Goal: Use online tool/utility: Utilize a website feature to perform a specific function

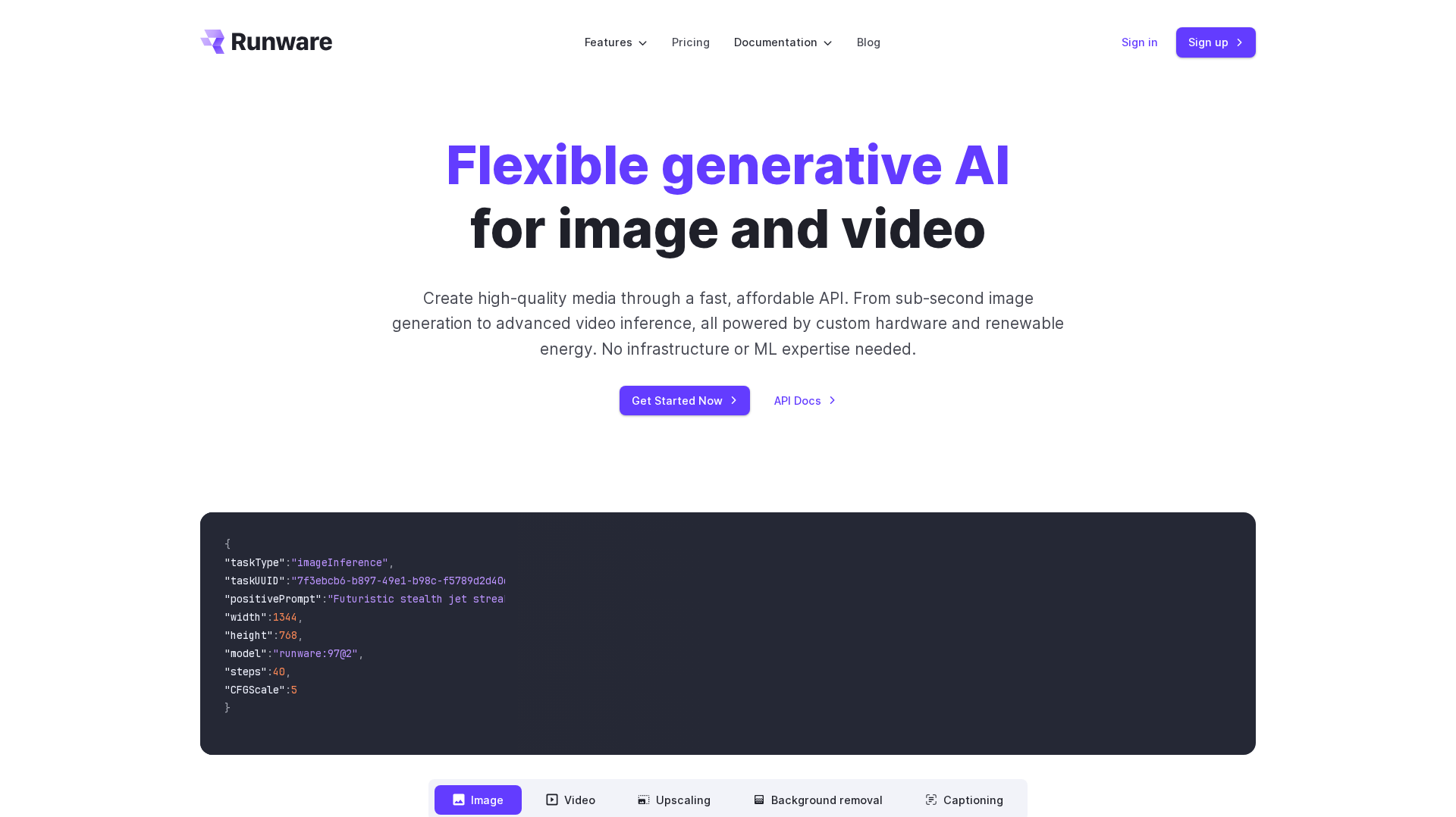
click at [1135, 48] on link "Sign in" at bounding box center [1140, 42] width 36 height 17
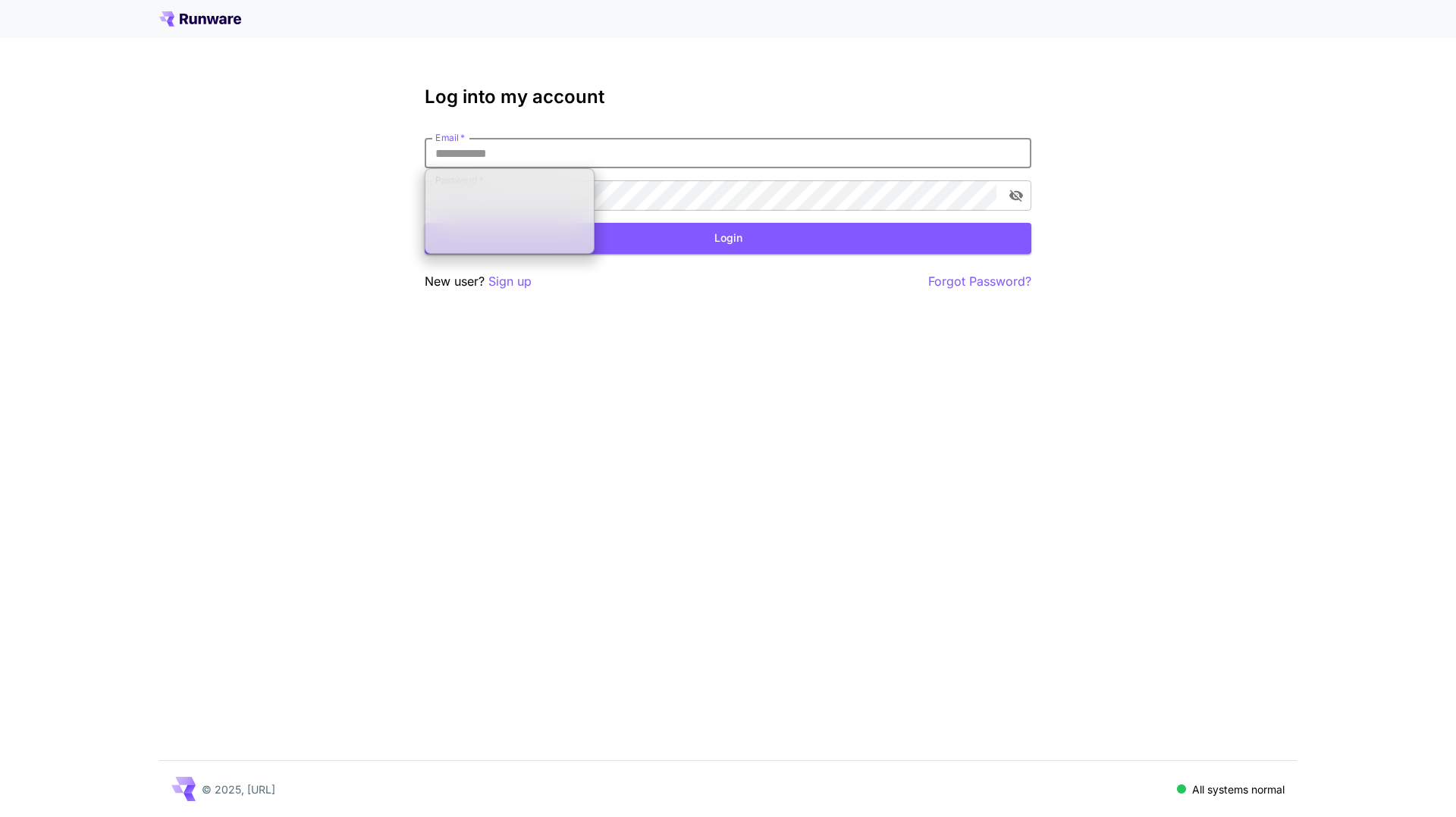
type input "**********"
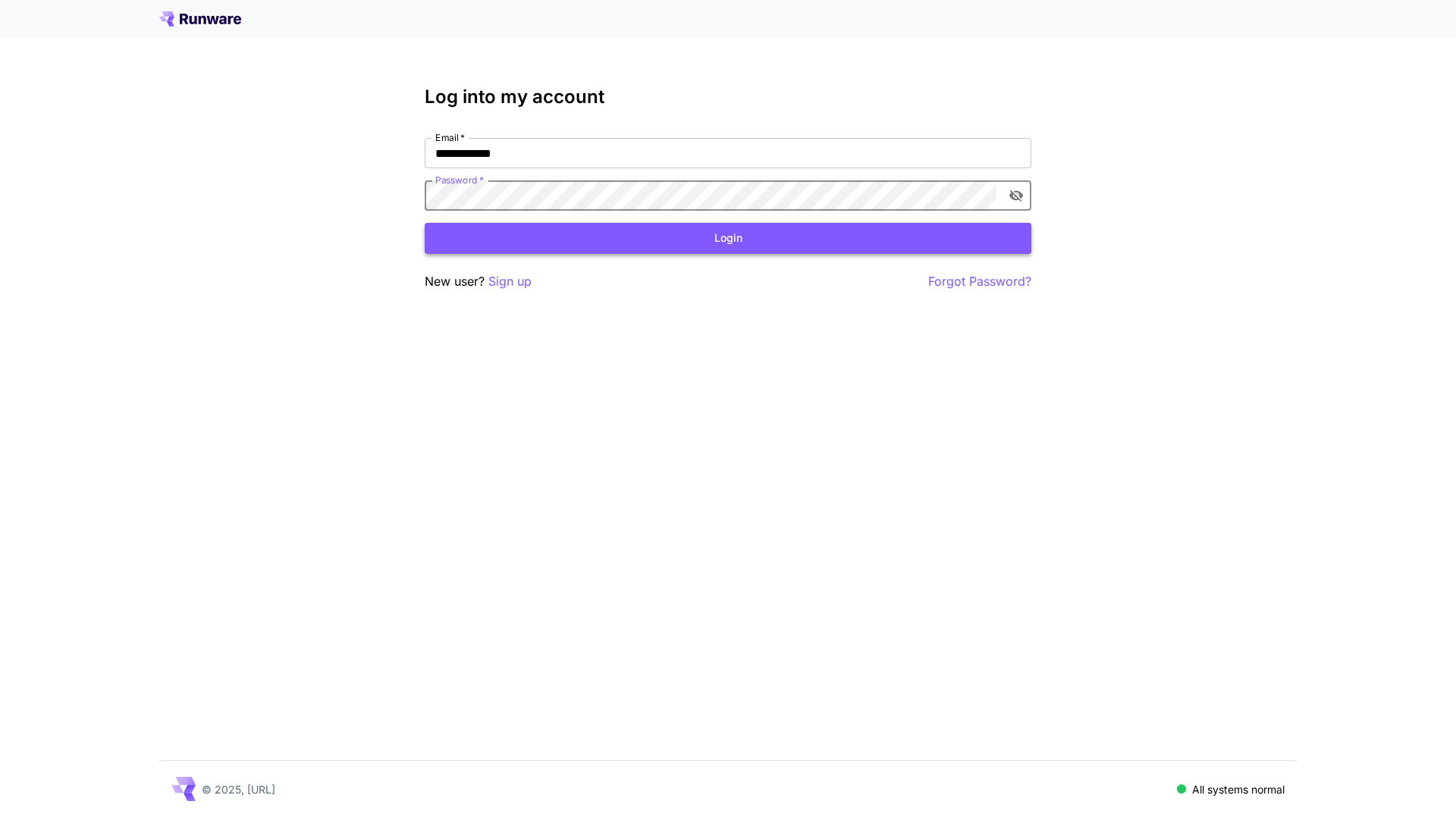
click at [698, 237] on button "Login" at bounding box center [728, 238] width 607 height 31
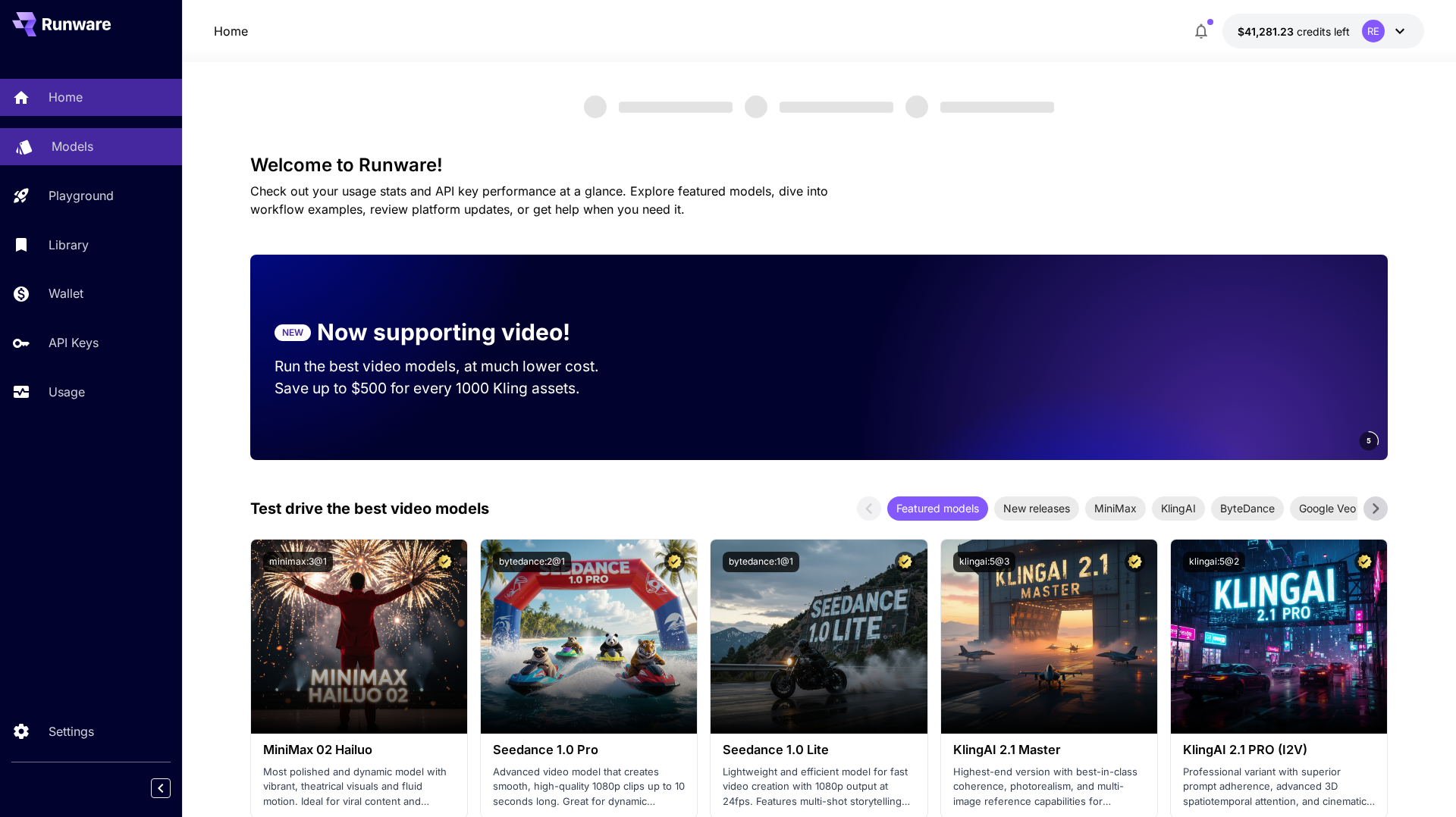
click at [76, 145] on p "Models" at bounding box center [72, 146] width 42 height 18
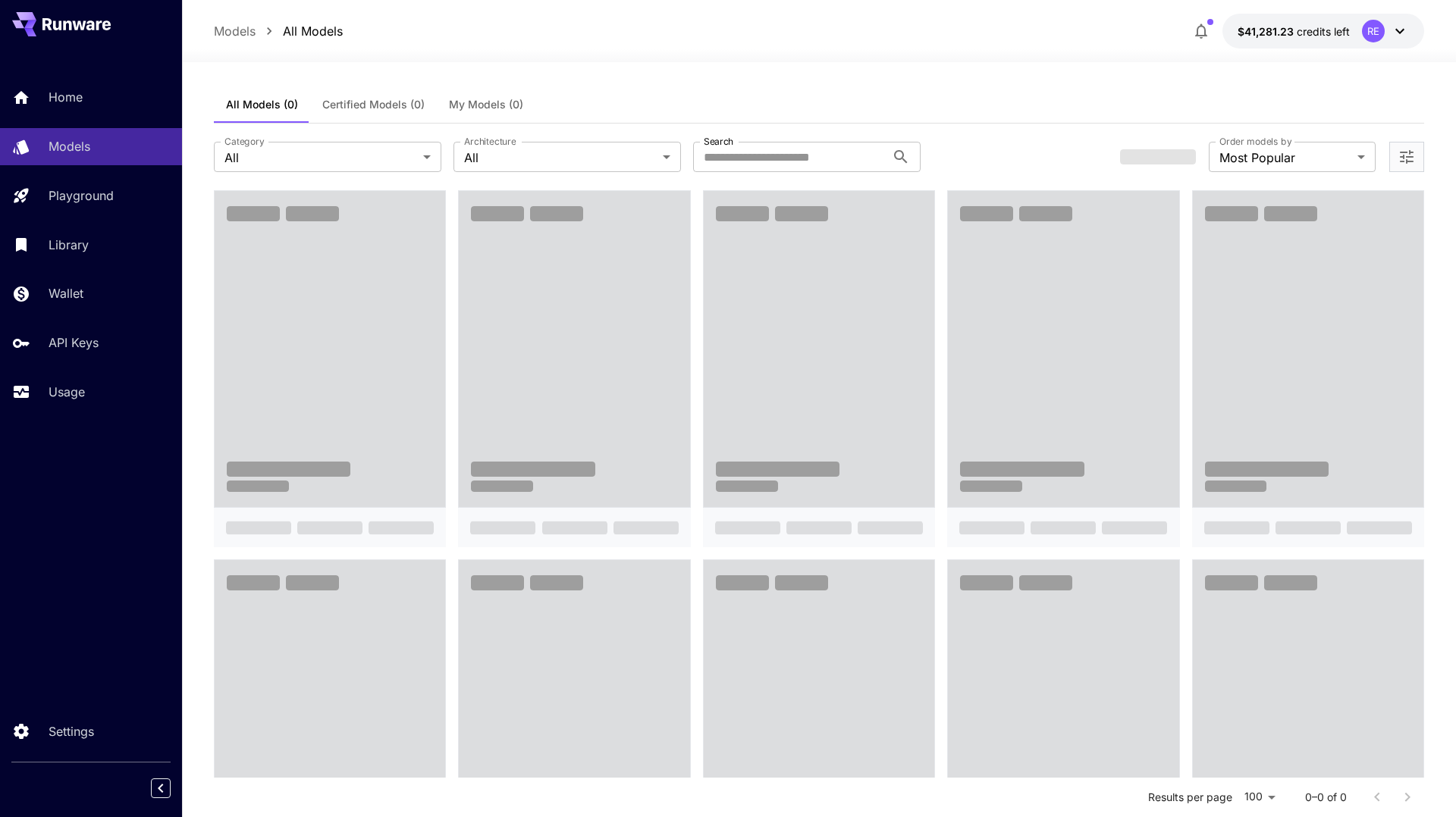
click at [467, 102] on span "My Models (0)" at bounding box center [486, 104] width 75 height 14
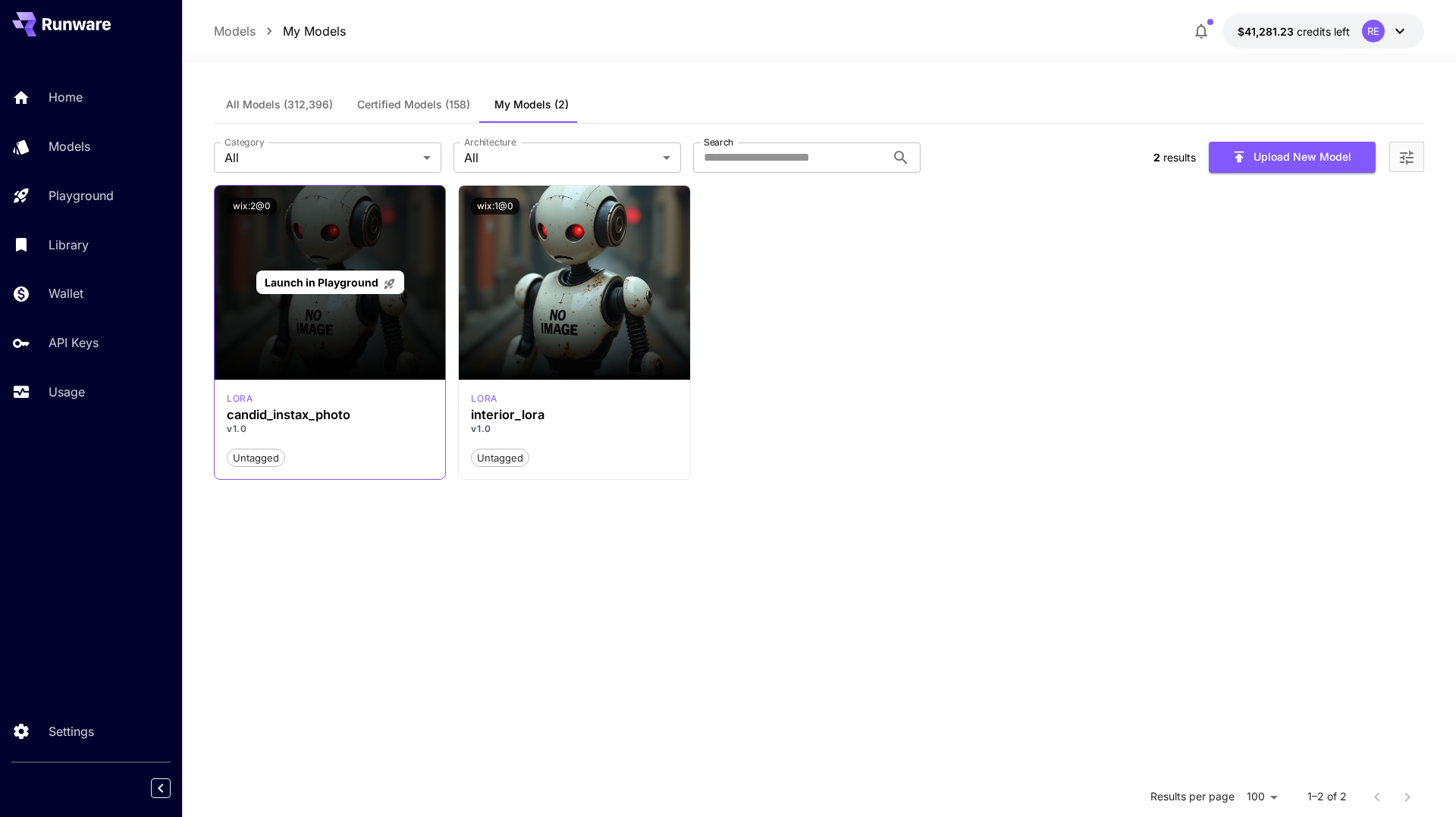
click at [343, 341] on div "Launch in Playground" at bounding box center [330, 283] width 230 height 194
click at [343, 279] on span "Launch in Playground" at bounding box center [321, 283] width 114 height 13
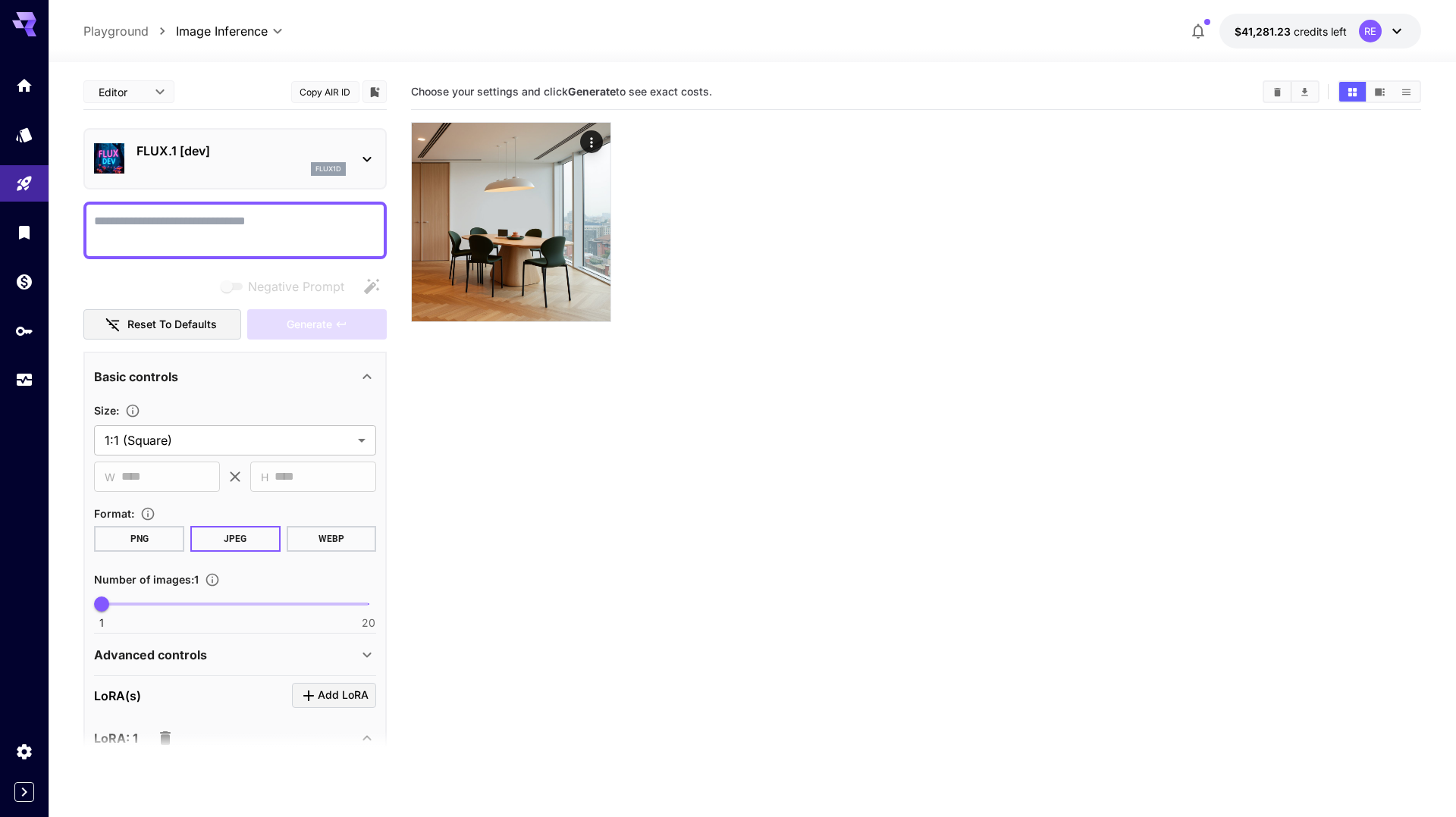
click at [317, 95] on button "Copy AIR ID" at bounding box center [325, 92] width 68 height 22
click at [20, 135] on icon "Models" at bounding box center [25, 129] width 18 height 18
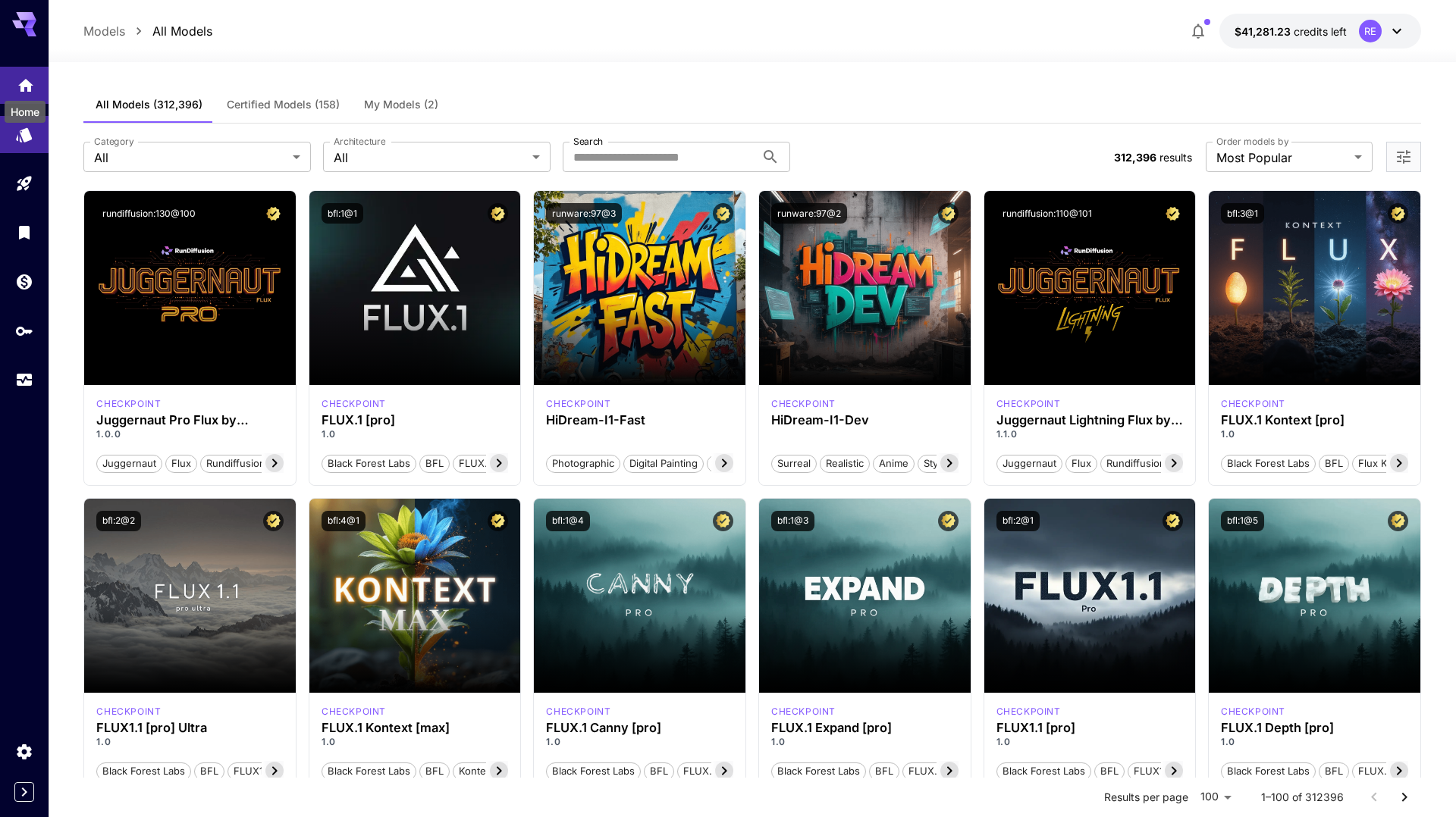
click at [32, 81] on icon "Home" at bounding box center [25, 81] width 18 height 18
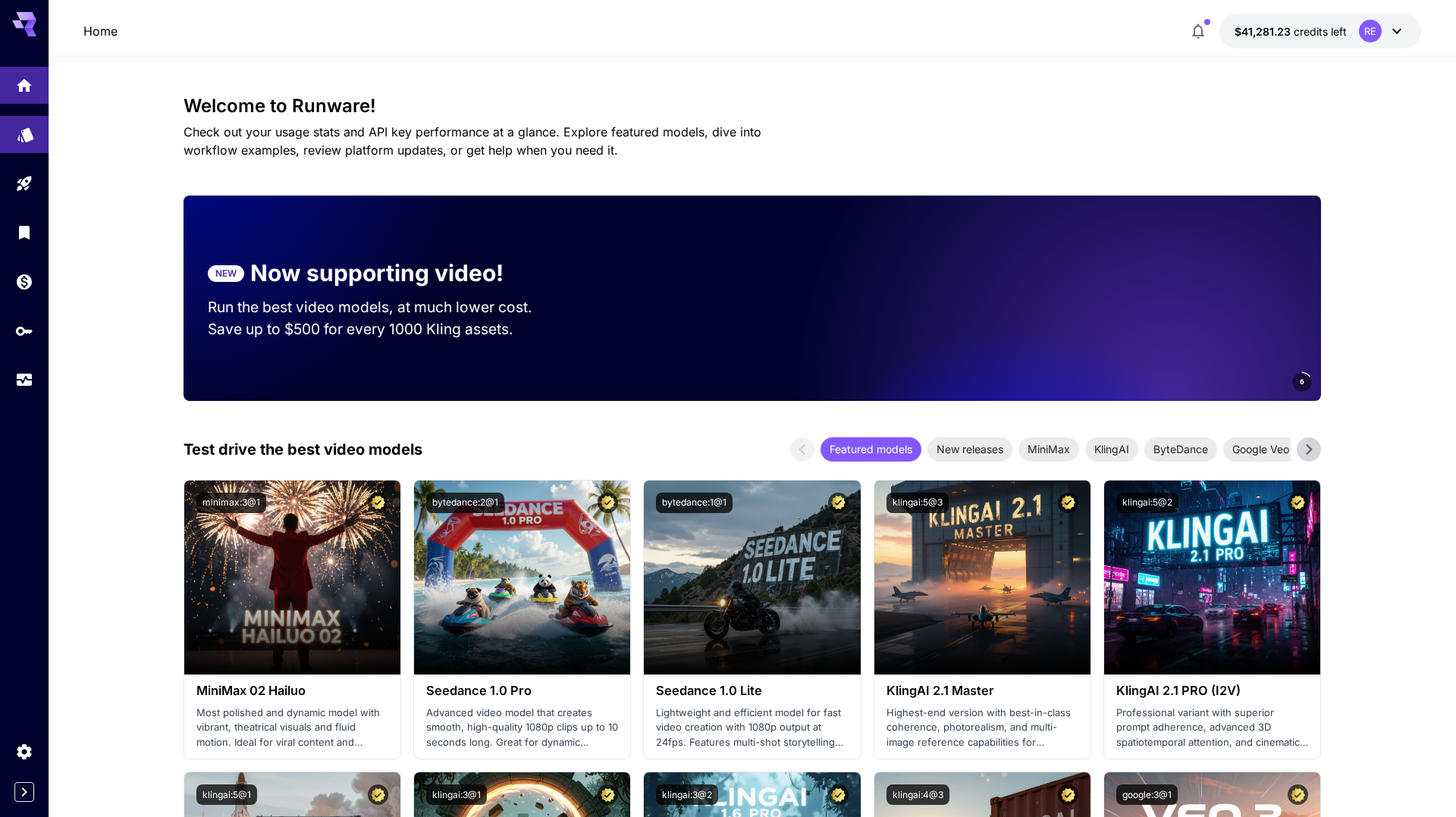
click at [37, 140] on link at bounding box center [24, 134] width 48 height 37
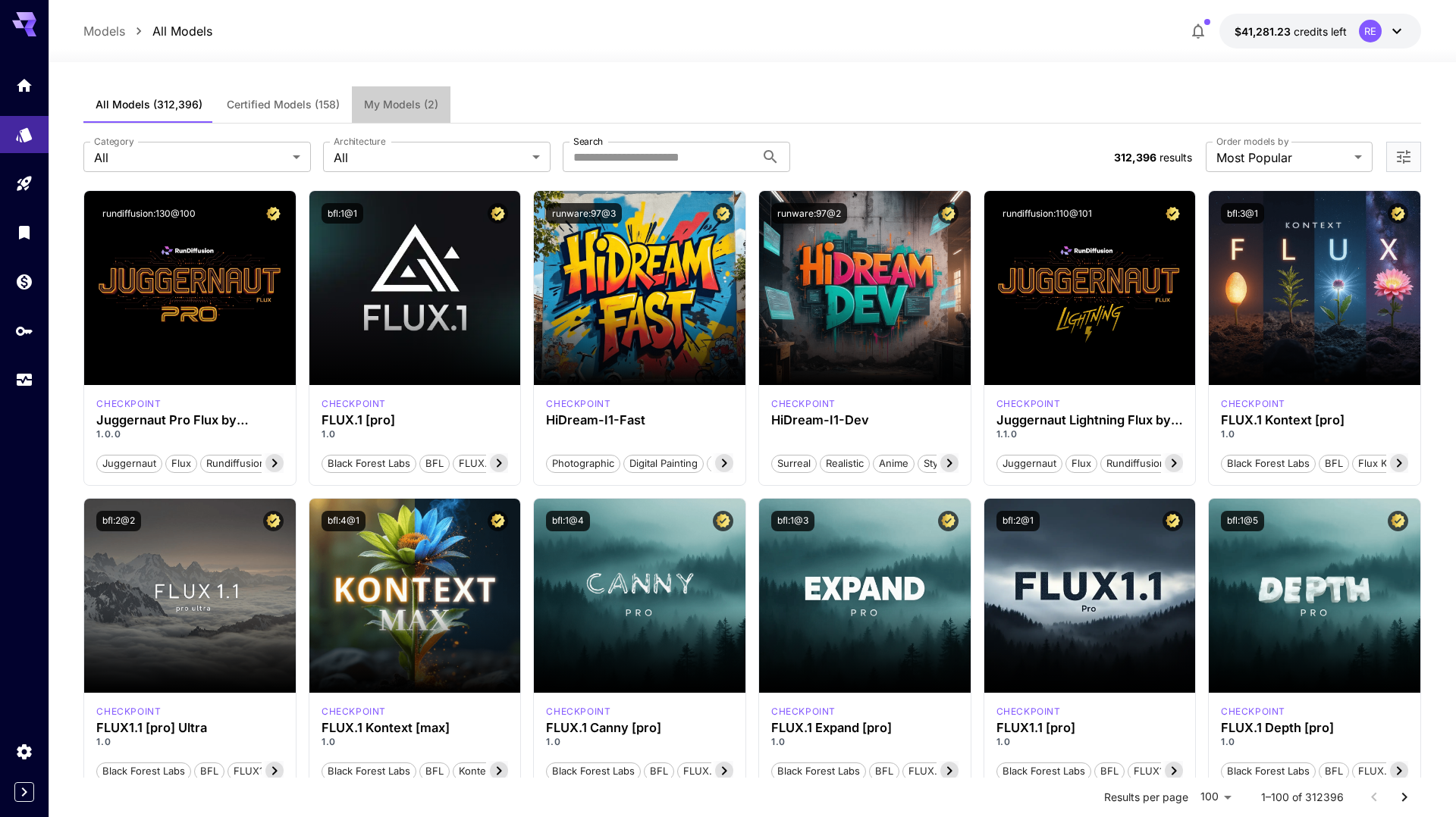
click at [398, 106] on span "My Models (2)" at bounding box center [401, 104] width 75 height 14
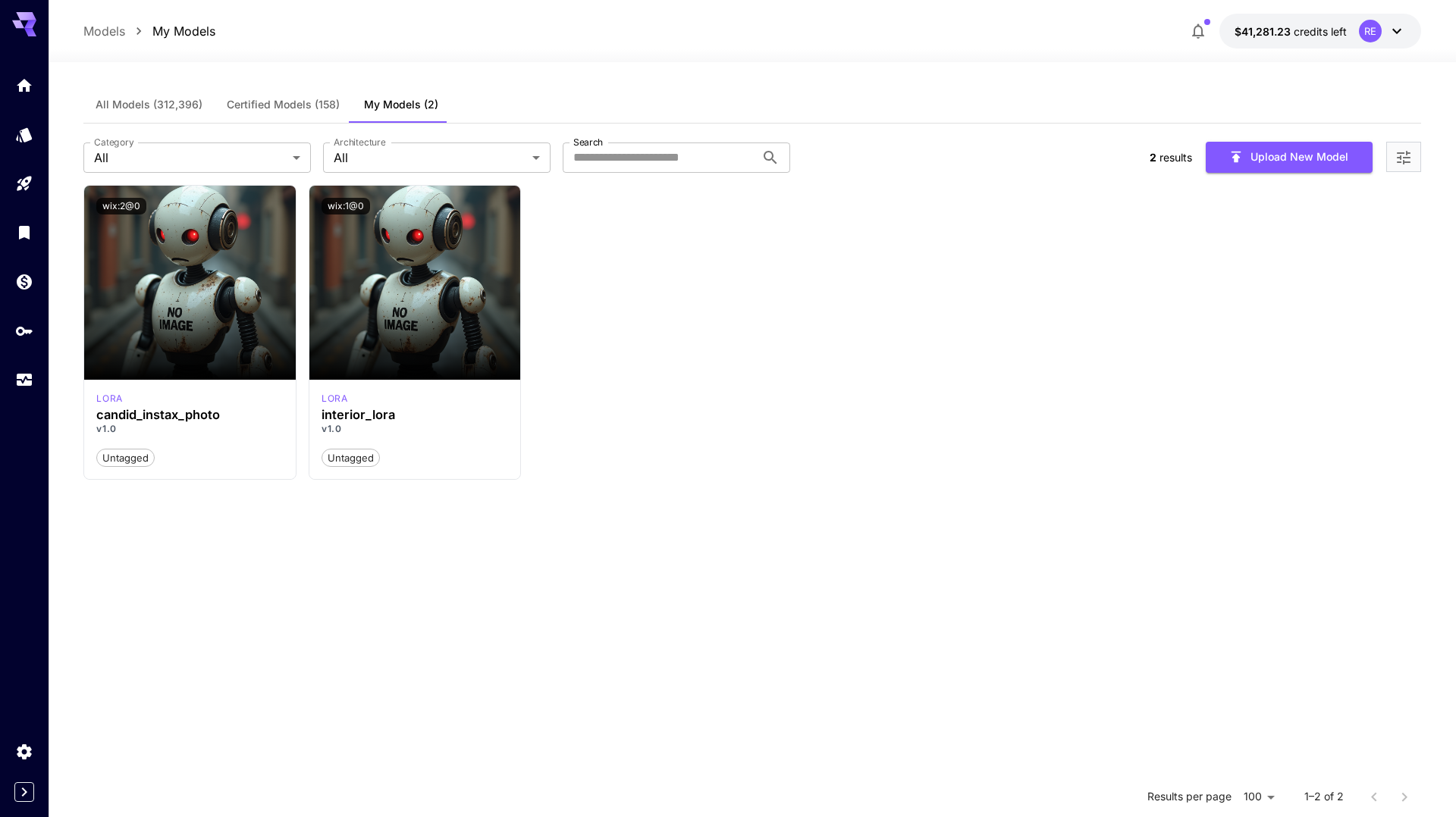
click at [1417, 159] on div at bounding box center [1404, 157] width 35 height 30
click at [1401, 151] on icon "Open more filters" at bounding box center [1404, 157] width 18 height 18
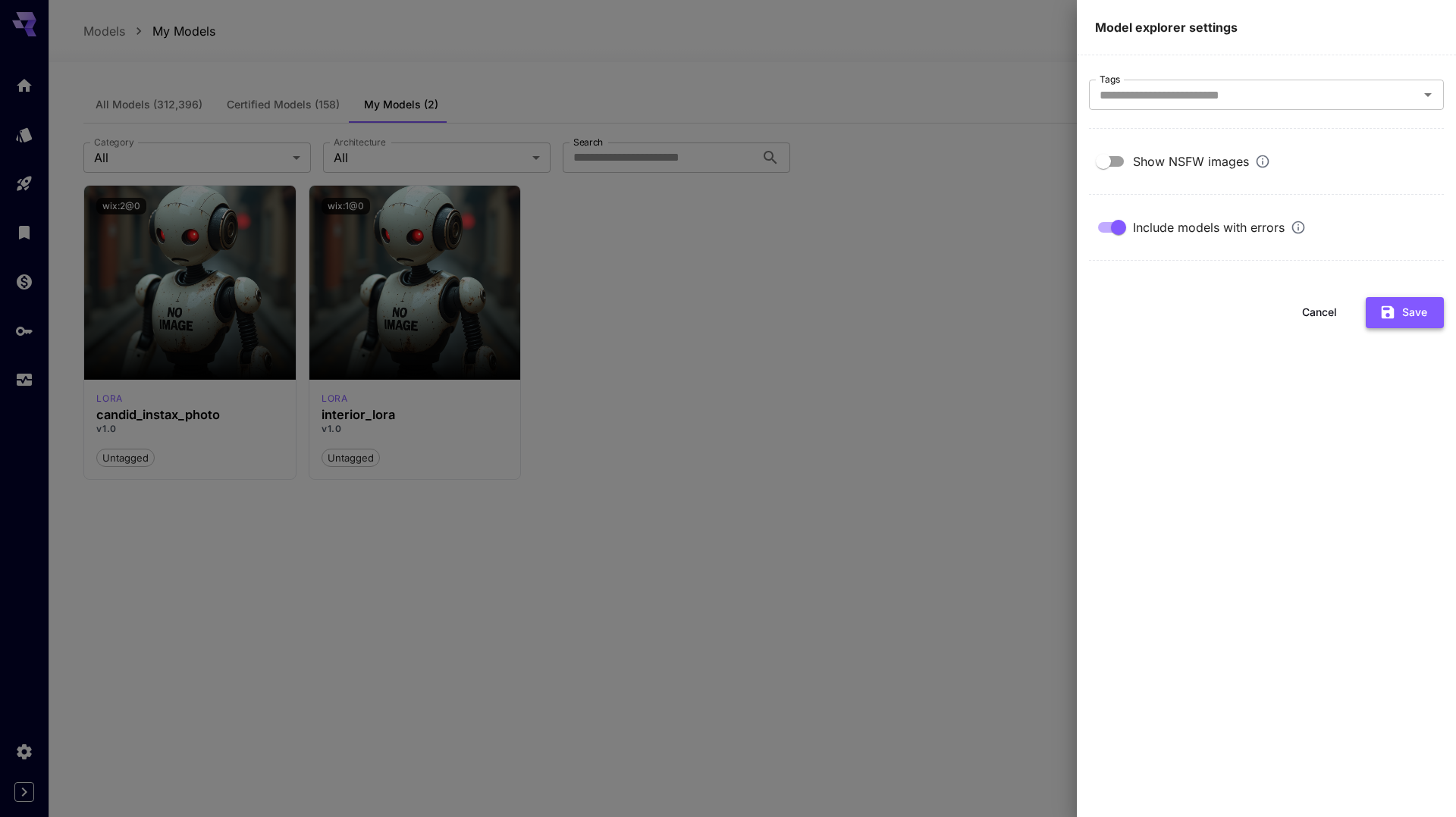
click at [1375, 315] on button "Save" at bounding box center [1404, 313] width 78 height 31
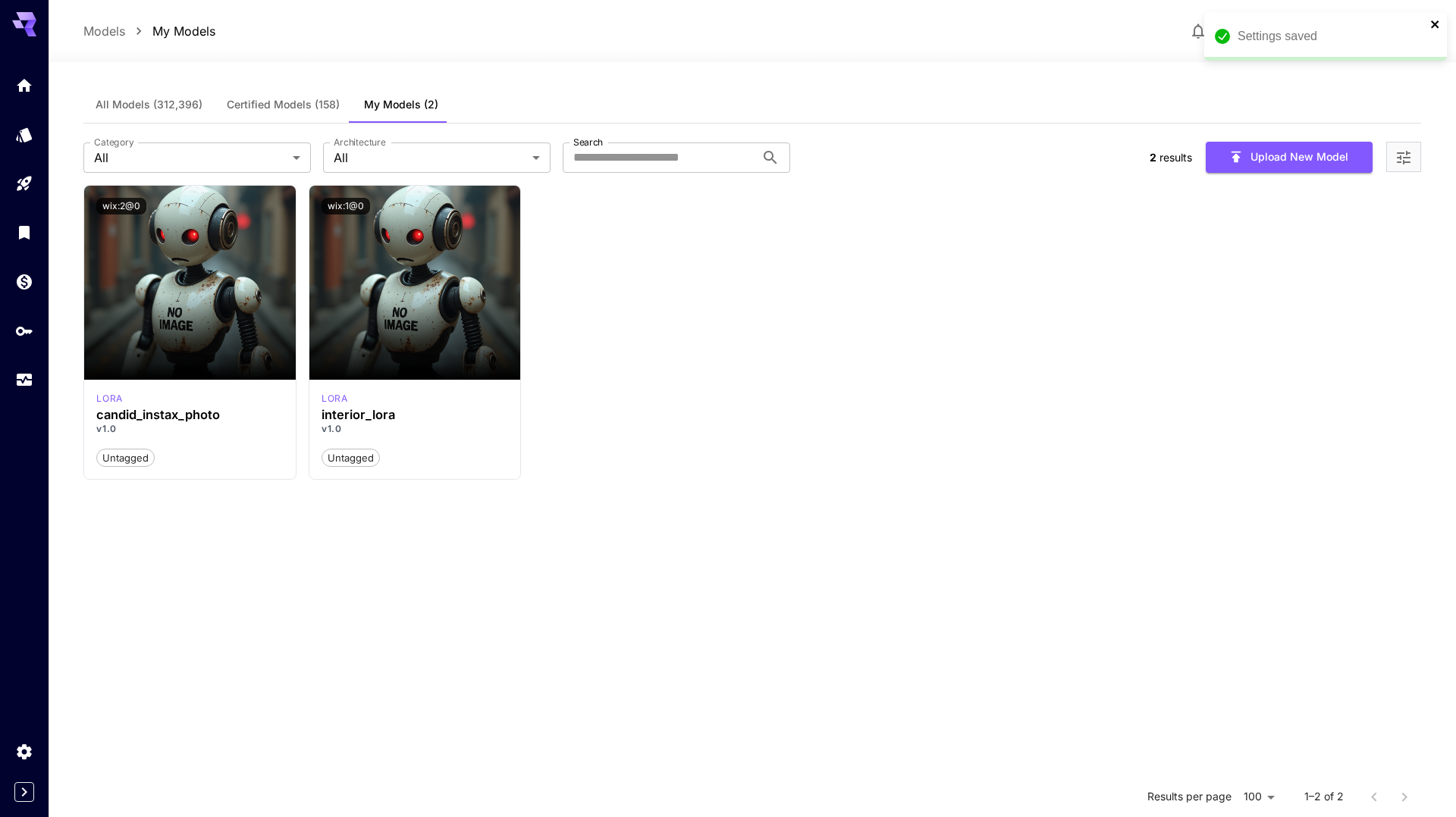
click at [1440, 30] on icon "close" at bounding box center [1436, 24] width 11 height 12
click at [1389, 38] on icon at bounding box center [1397, 31] width 18 height 18
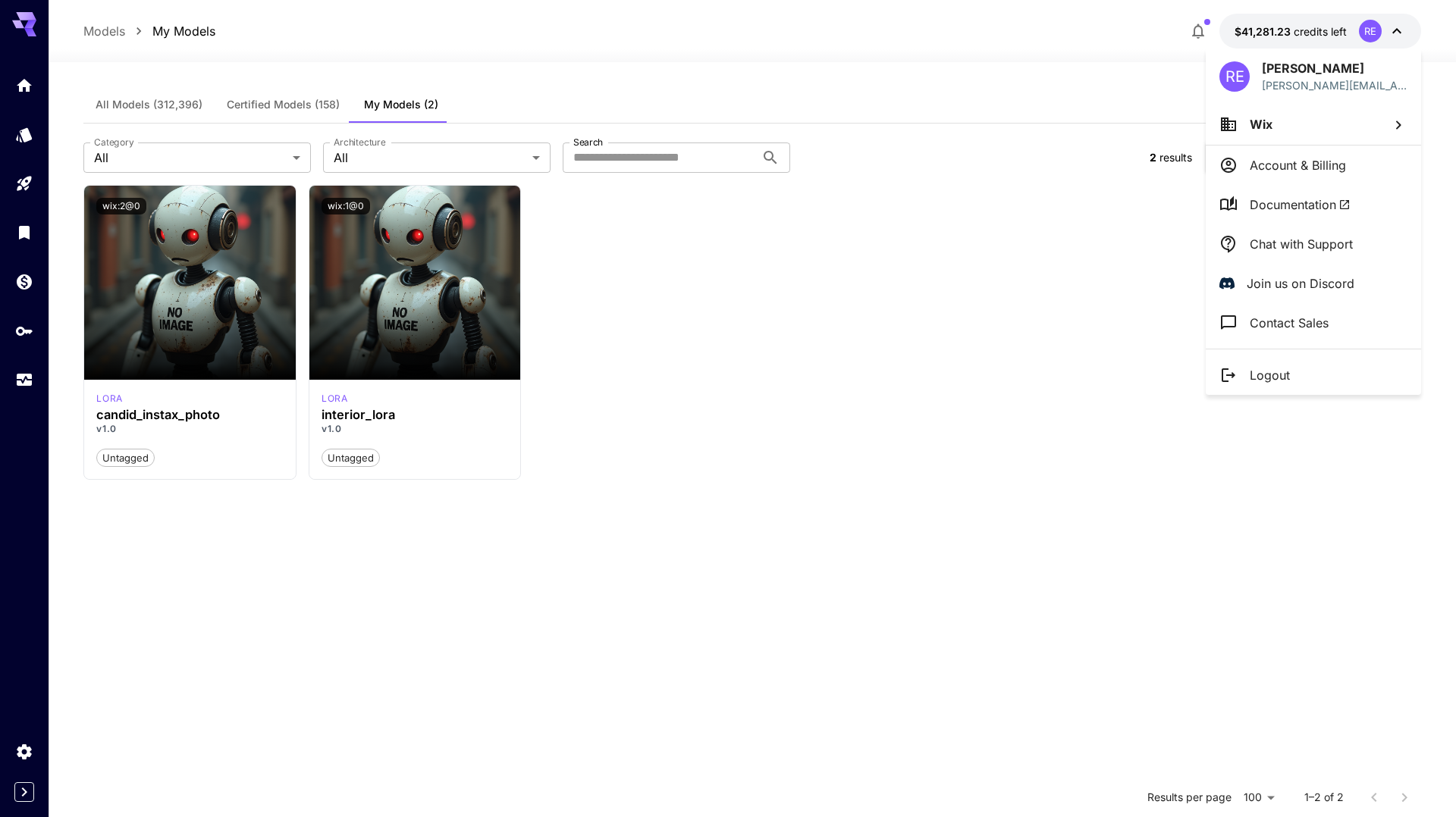
click at [1316, 129] on li "Wix" at bounding box center [1313, 125] width 216 height 41
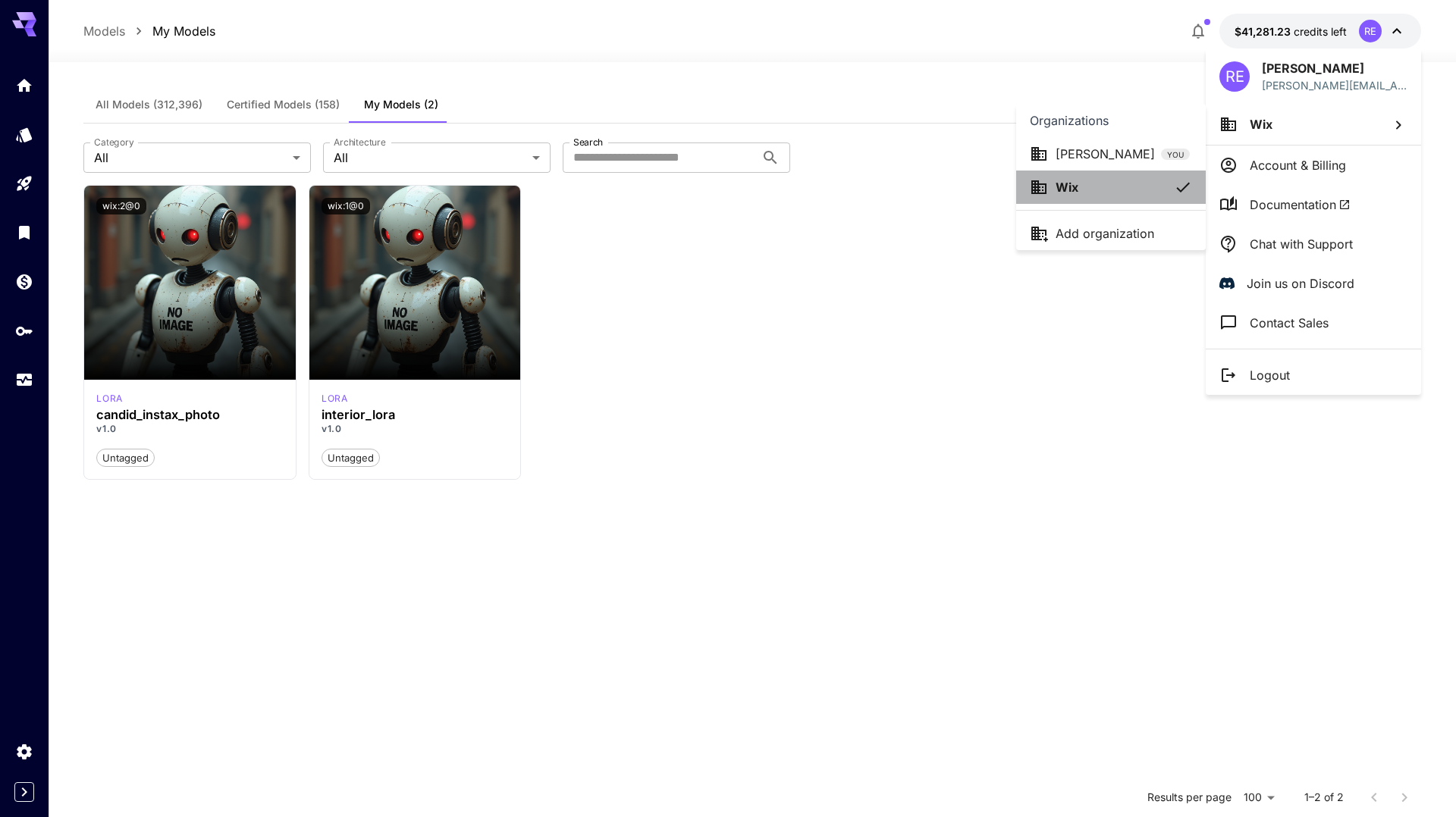
click at [1102, 188] on div "Wix" at bounding box center [1099, 187] width 139 height 18
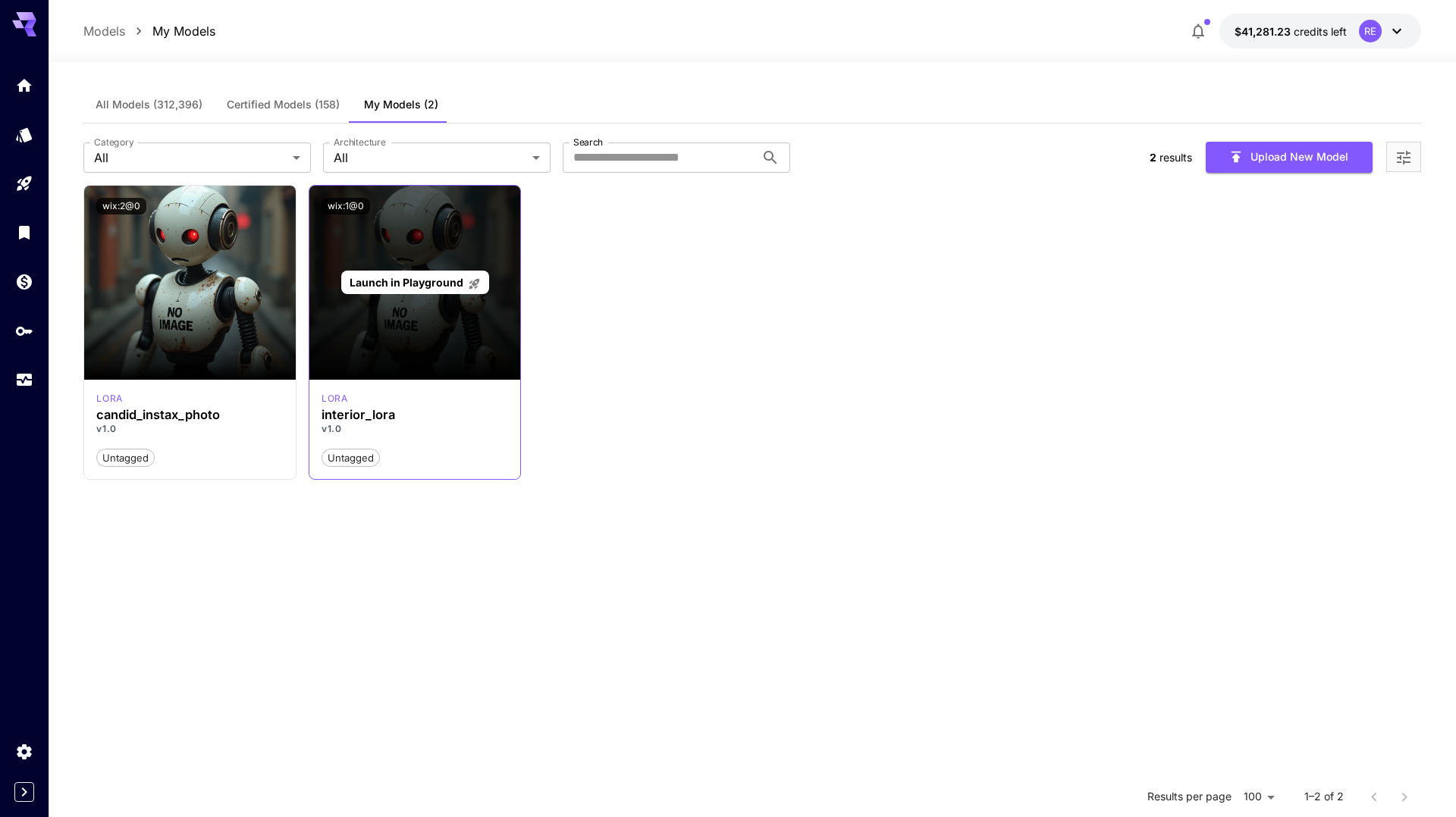
click at [360, 239] on div "Launch in Playground" at bounding box center [415, 283] width 212 height 194
click at [366, 337] on div "Launch in Playground" at bounding box center [415, 283] width 212 height 194
click at [409, 288] on span "Launch in Playground" at bounding box center [406, 283] width 114 height 13
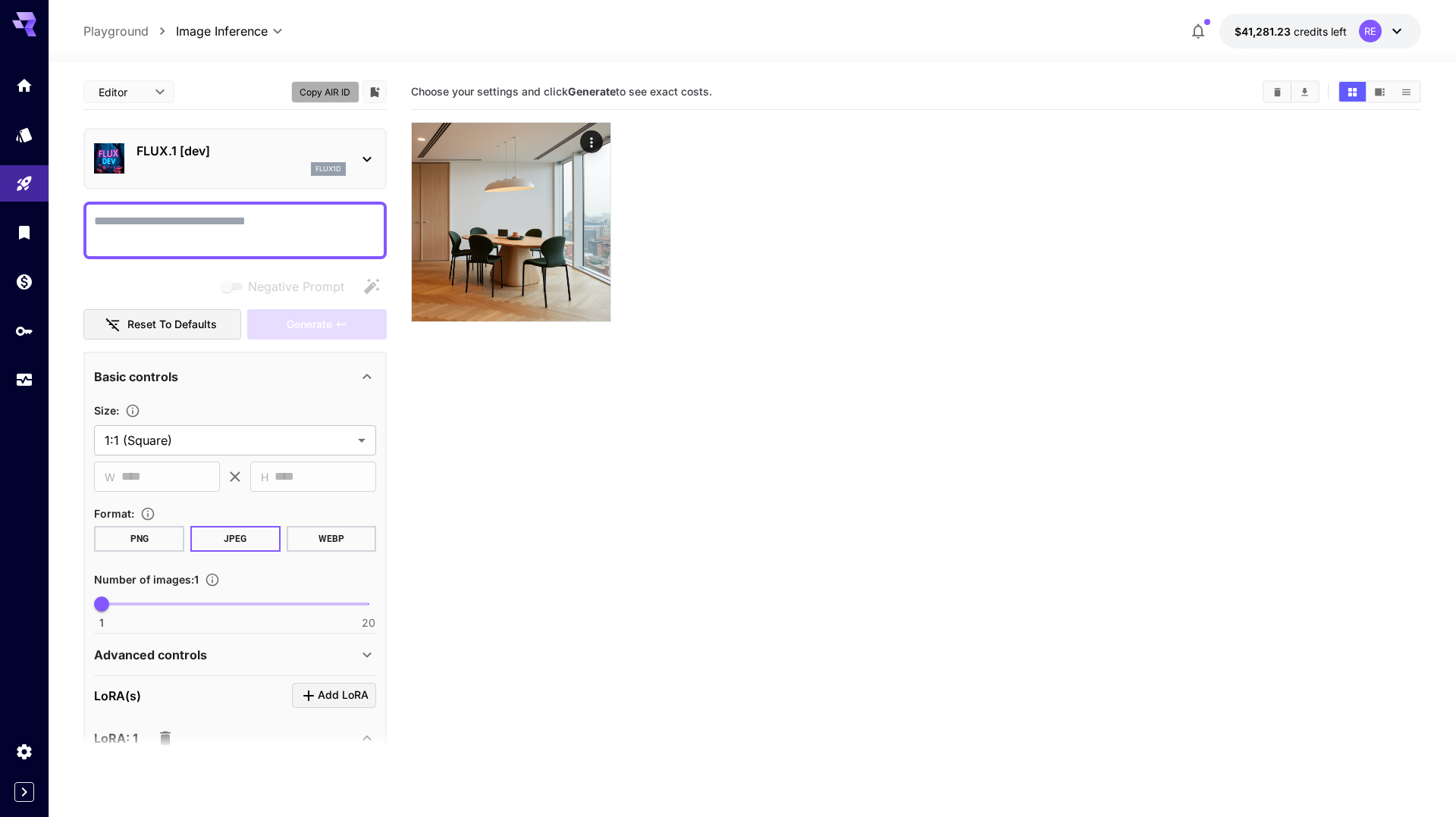
click at [339, 91] on button "Copy AIR ID" at bounding box center [325, 92] width 68 height 22
click at [548, 448] on section "Choose your settings and click Generate to see exact costs." at bounding box center [915, 483] width 1009 height 817
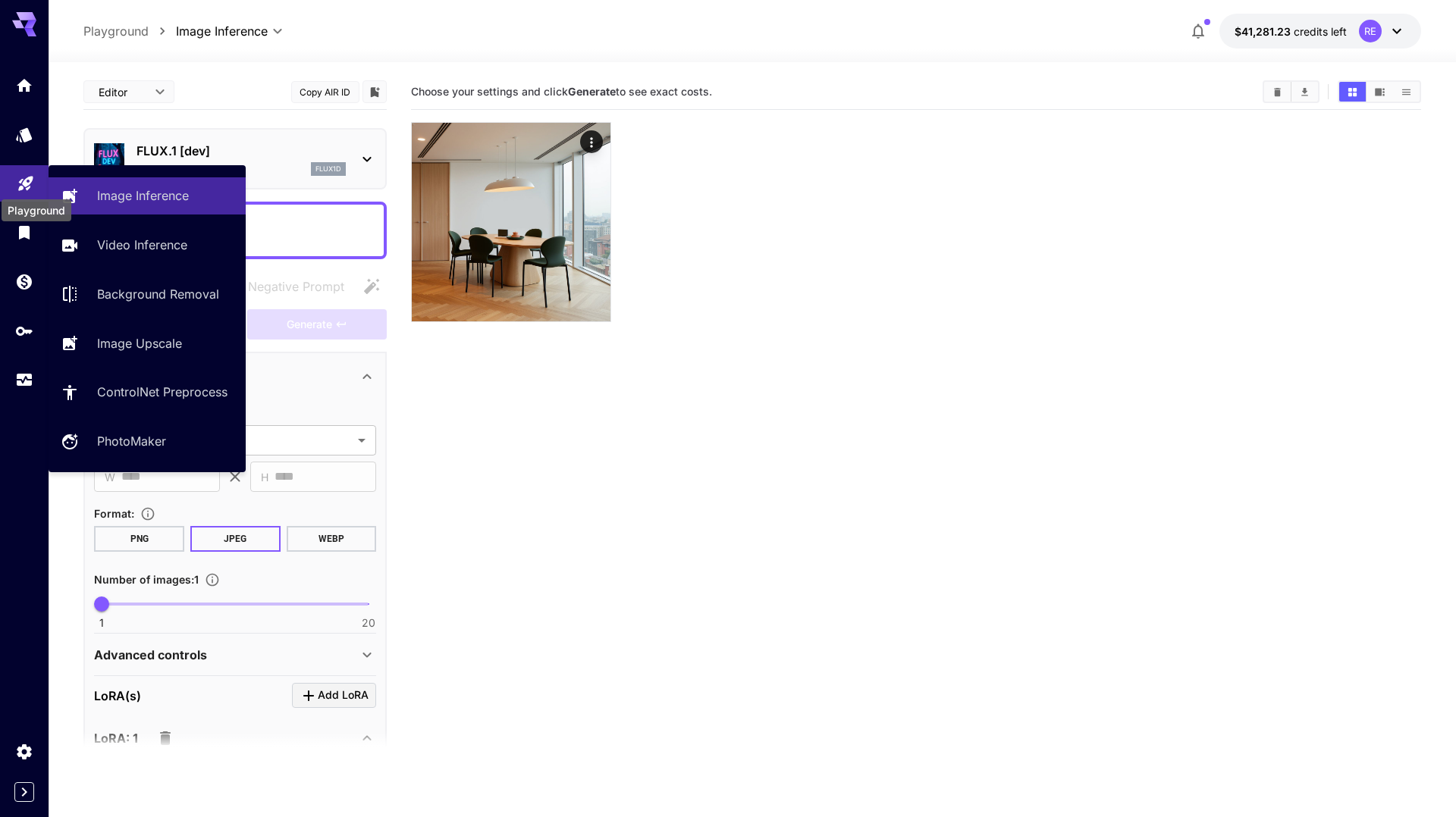
click at [23, 184] on icon "Playground" at bounding box center [25, 179] width 18 height 18
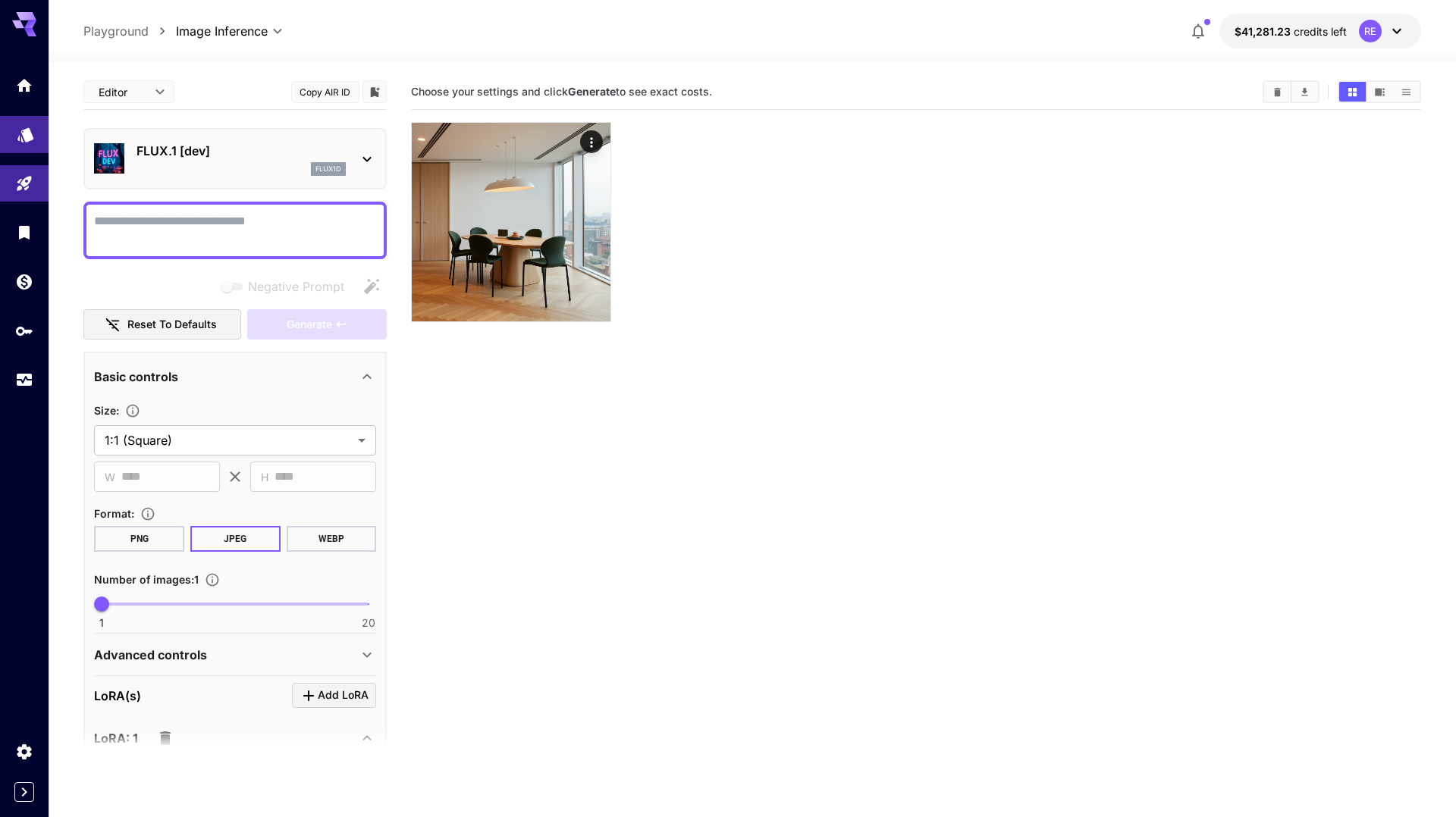
click at [25, 137] on icon "Models" at bounding box center [25, 130] width 16 height 15
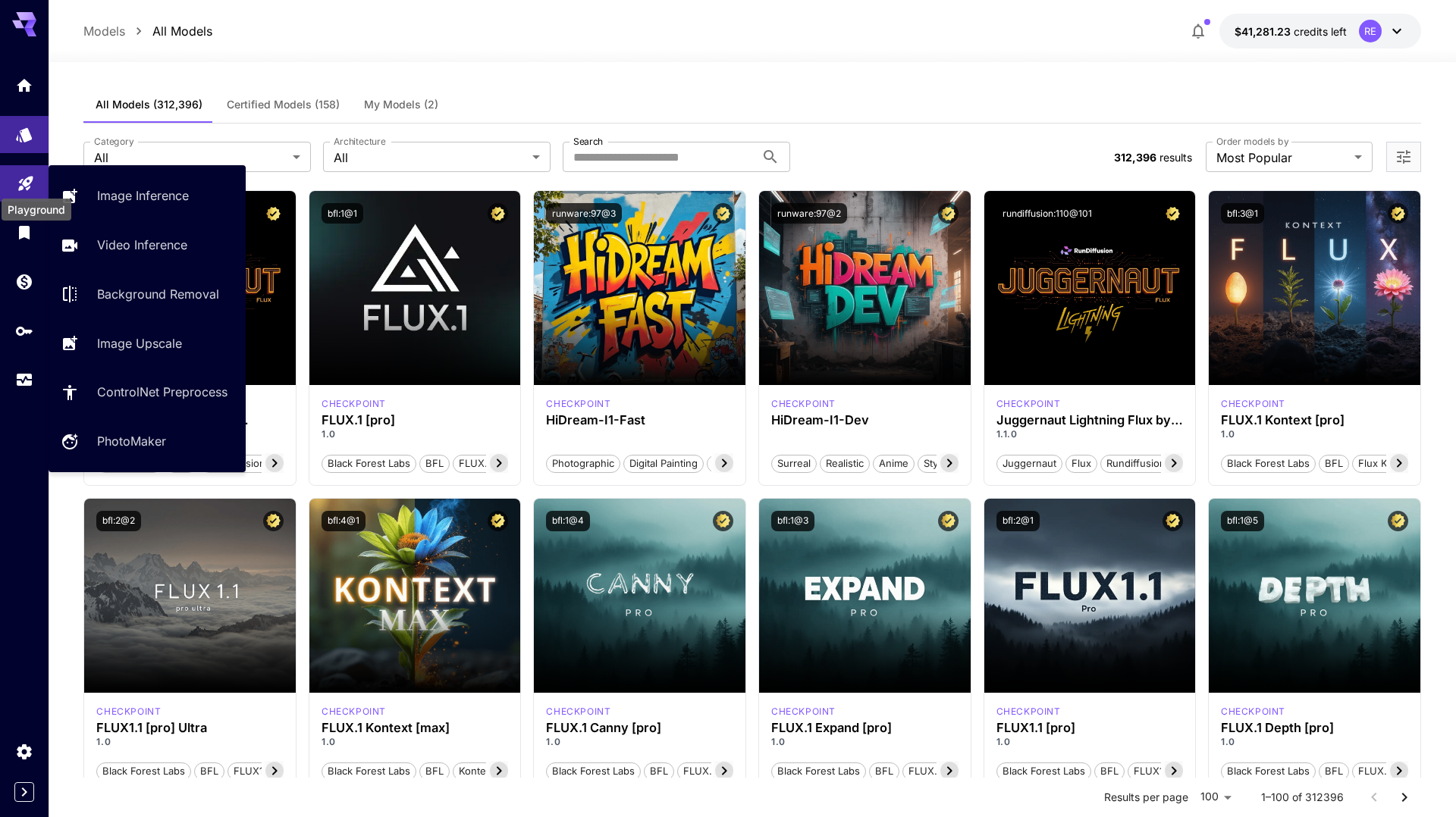
click at [25, 189] on link at bounding box center [24, 184] width 48 height 37
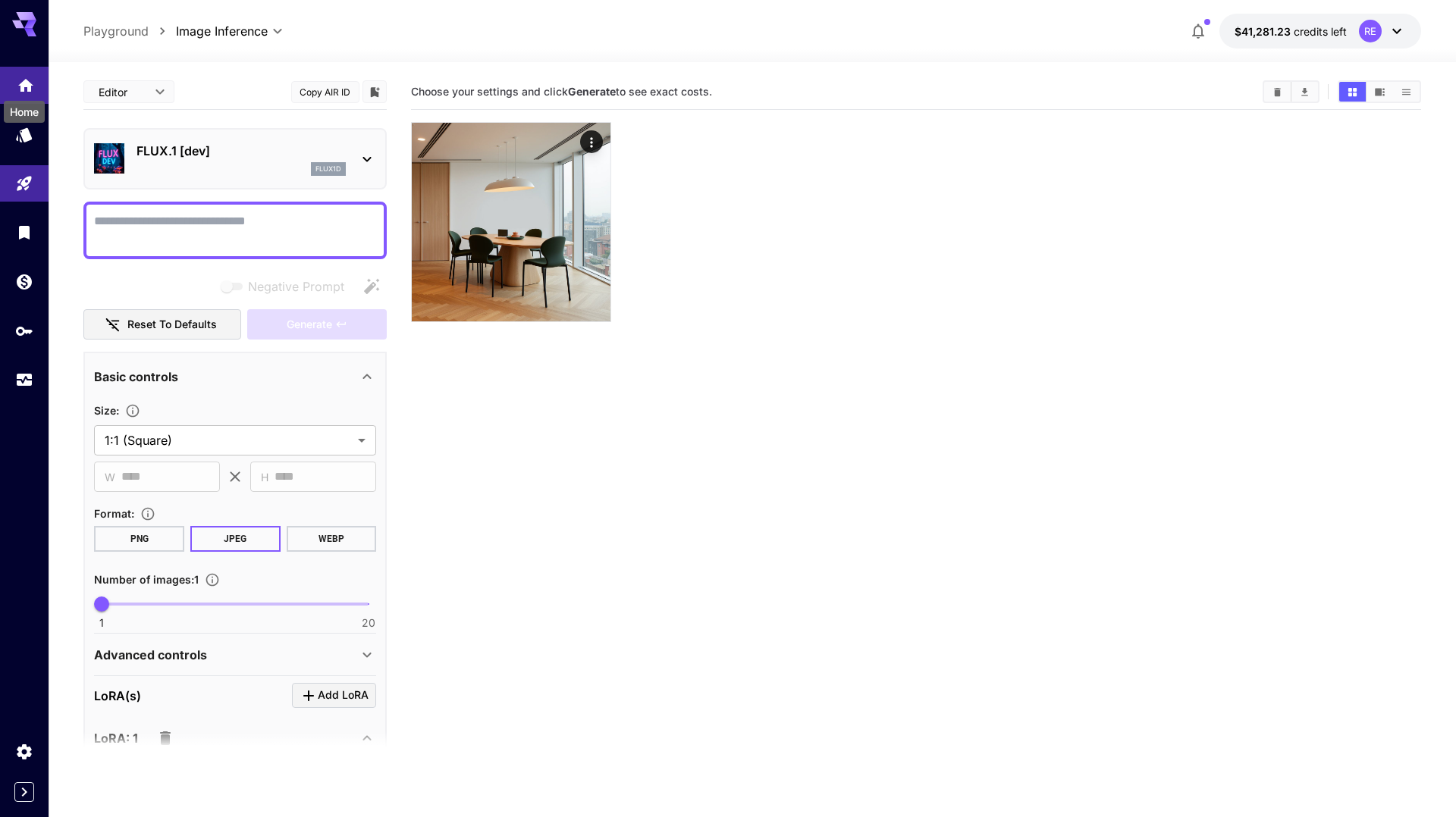
click at [25, 86] on icon "Home" at bounding box center [25, 81] width 18 height 18
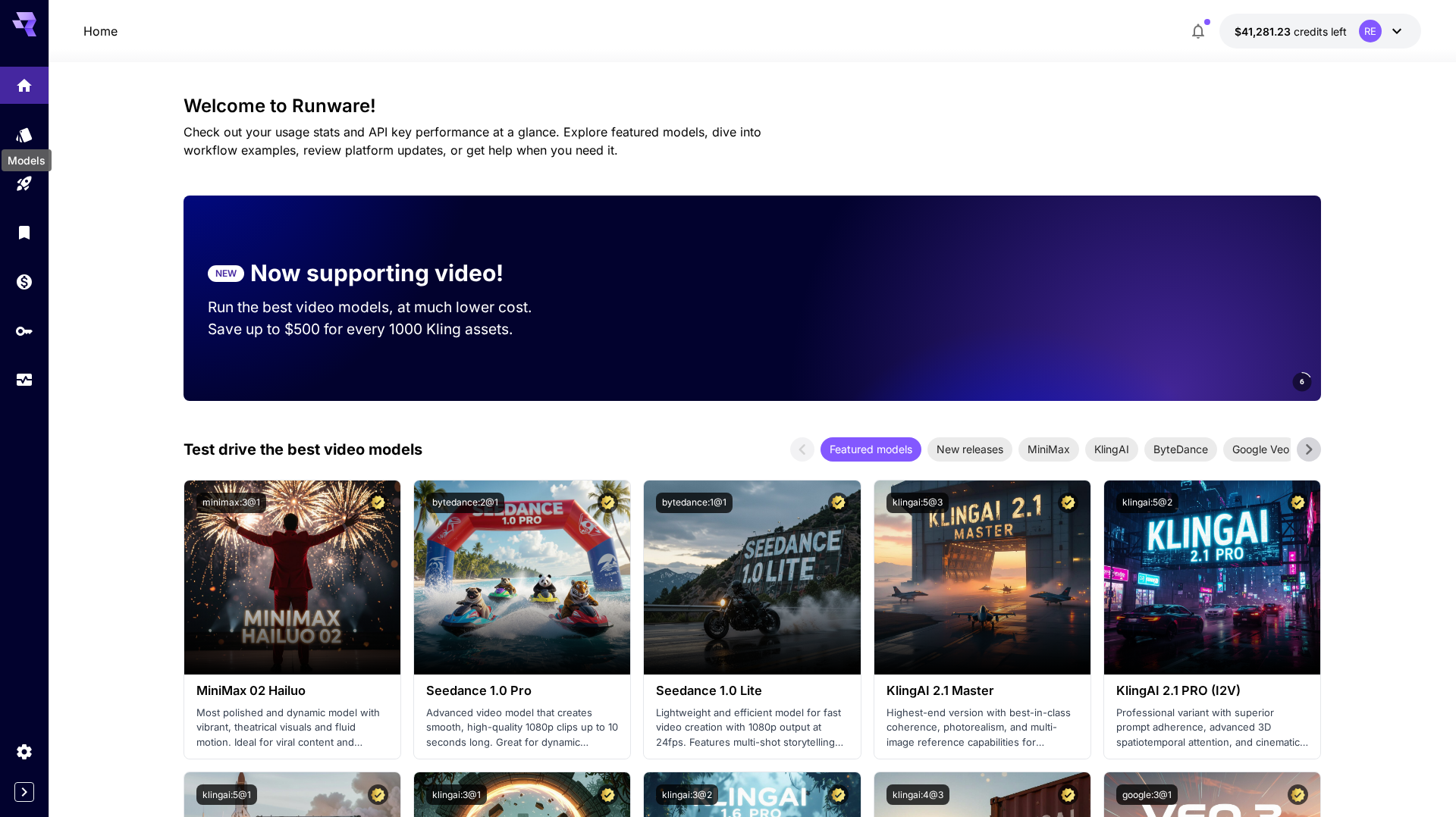
click at [25, 151] on div "Models" at bounding box center [26, 160] width 50 height 22
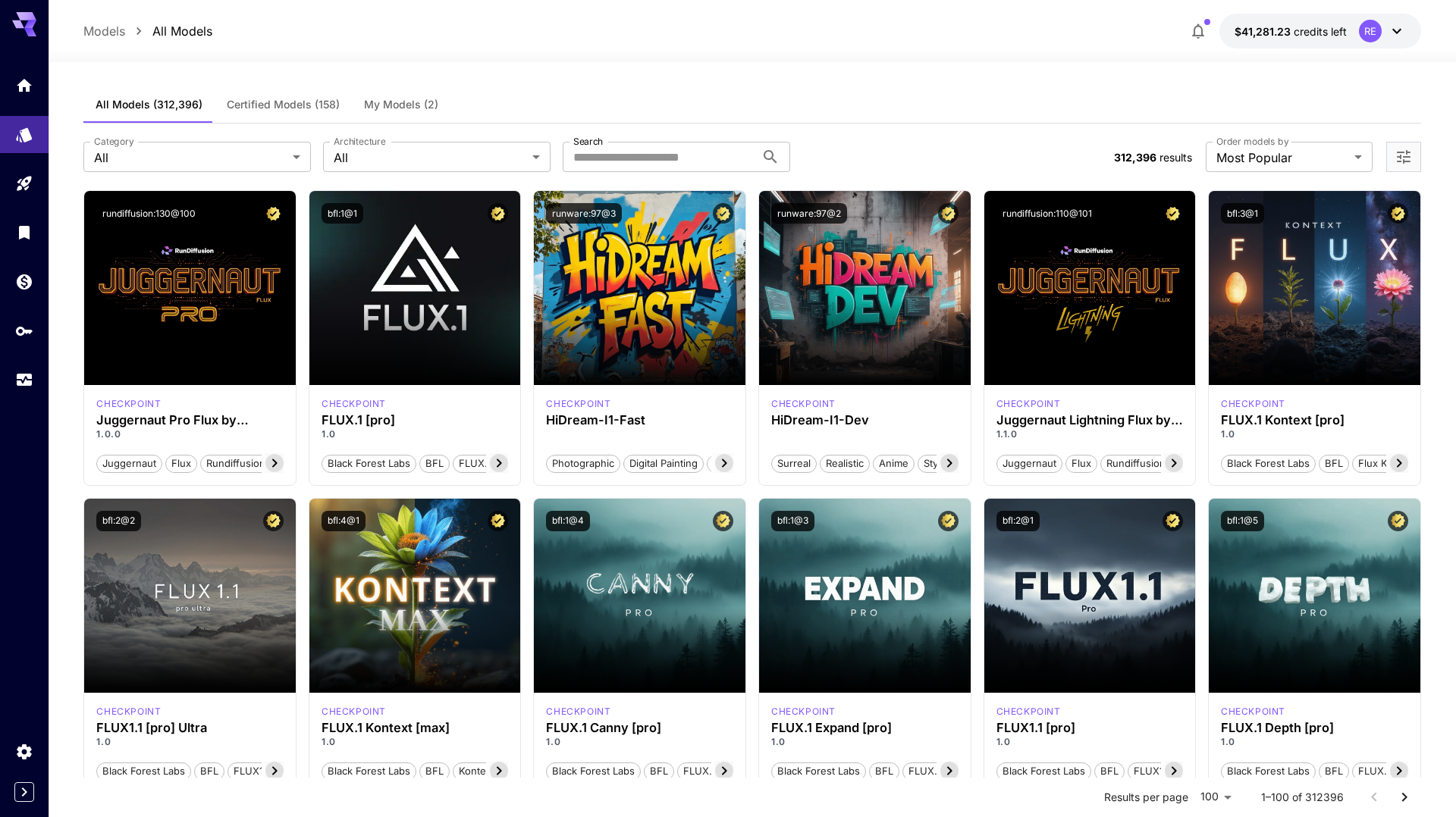
click at [400, 107] on span "My Models (2)" at bounding box center [401, 104] width 75 height 14
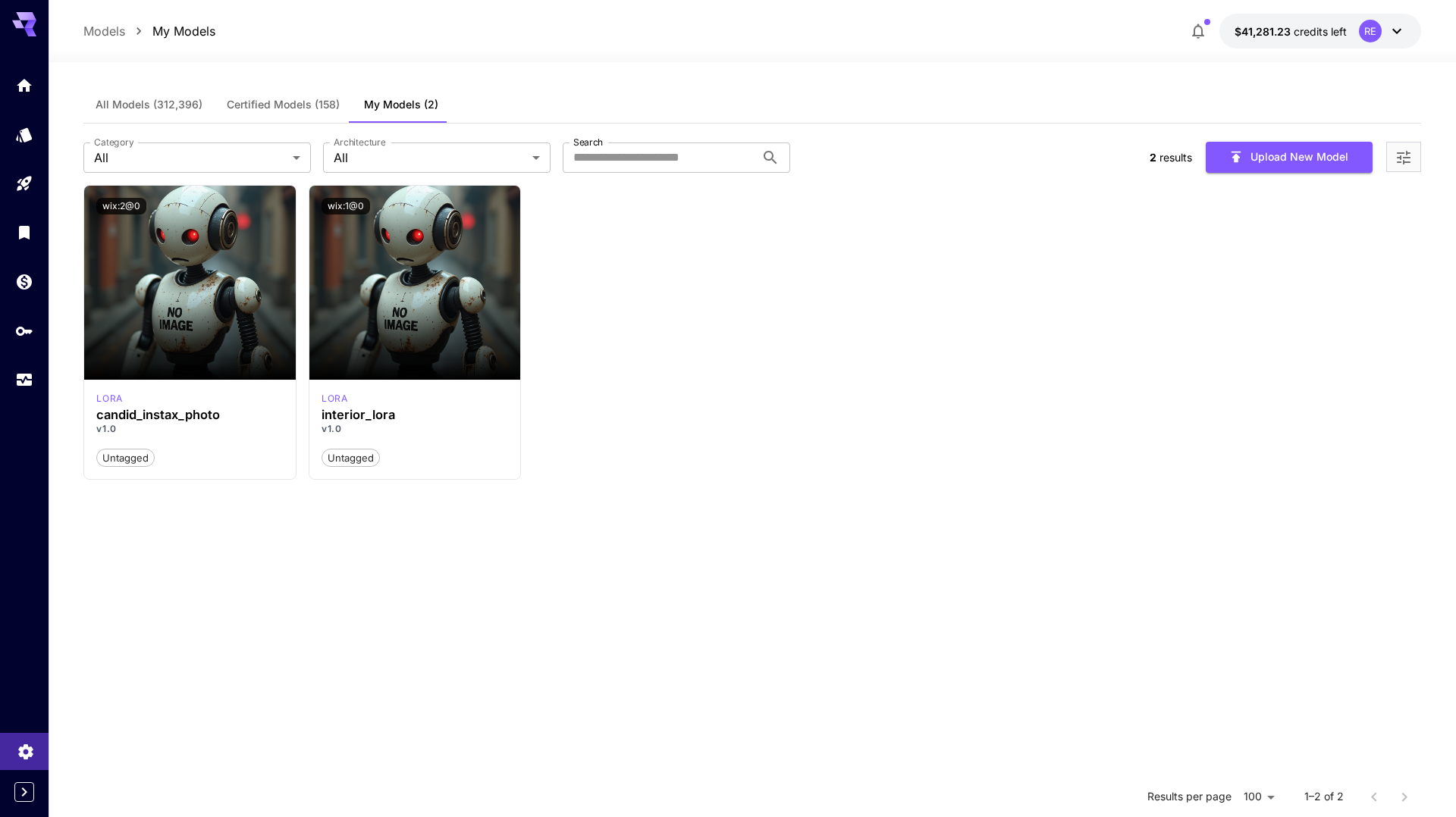
click at [27, 753] on icon "Settings" at bounding box center [25, 747] width 15 height 16
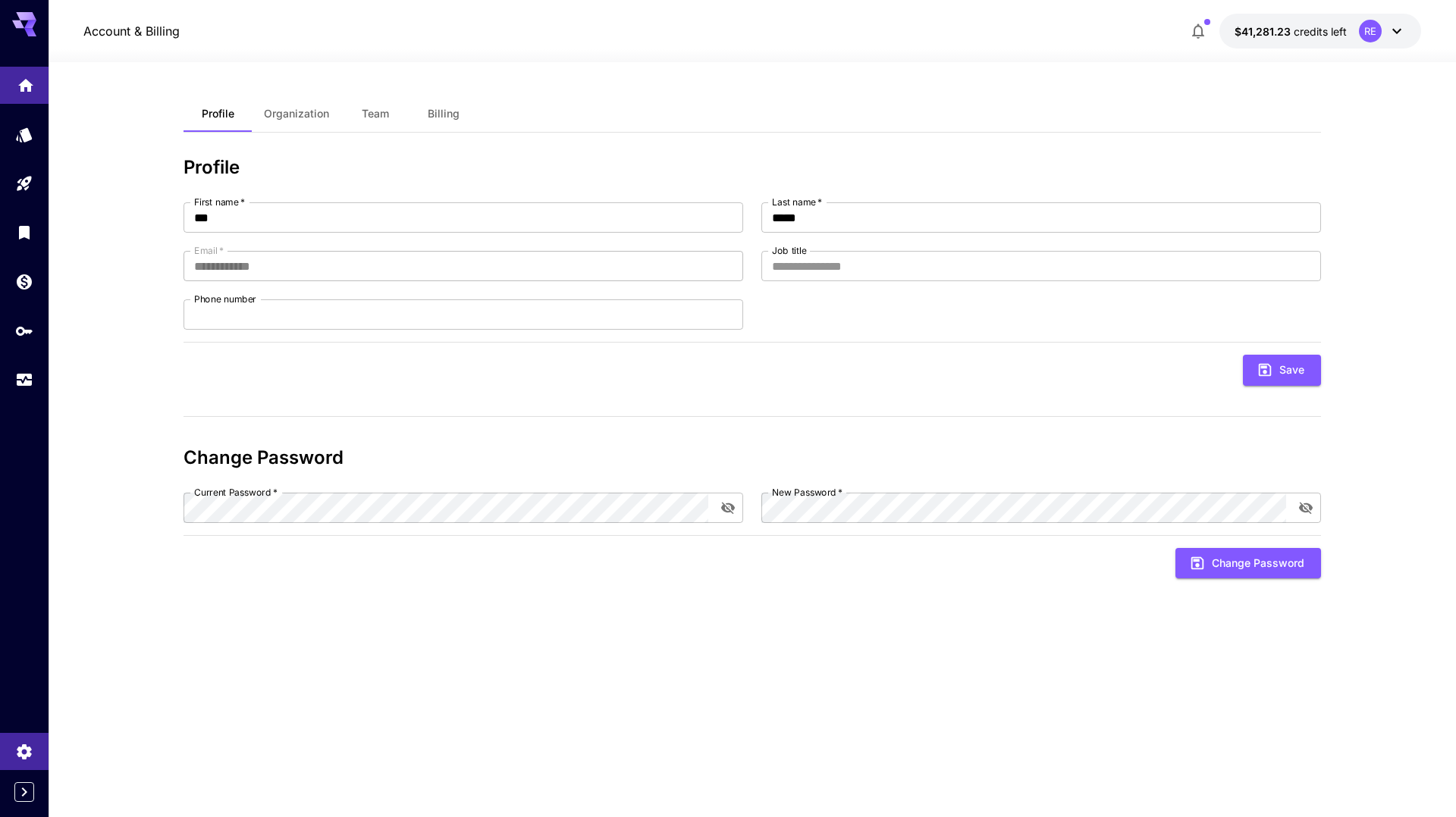
click at [28, 89] on icon "Home" at bounding box center [25, 81] width 18 height 18
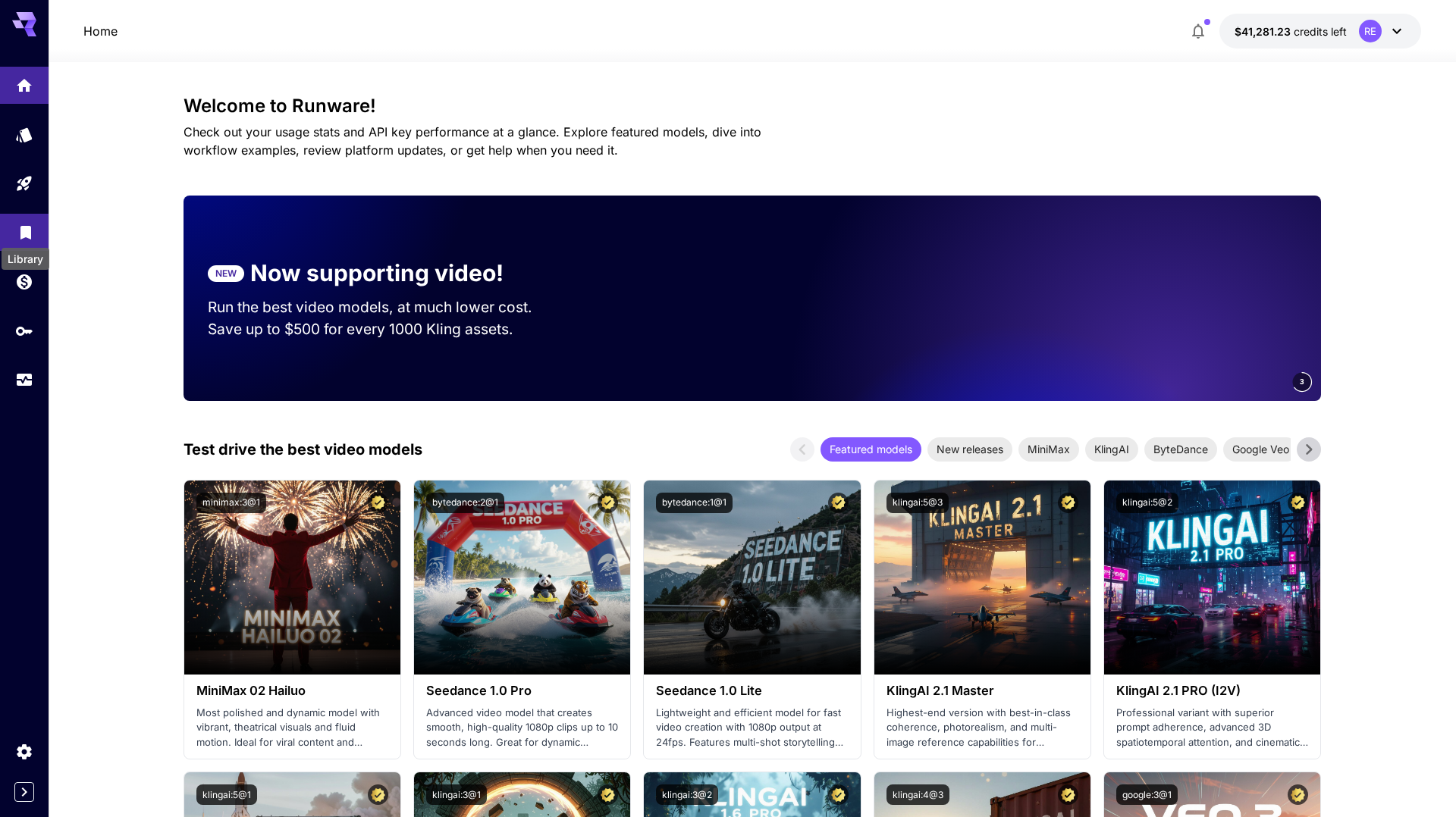
click at [25, 231] on icon "Library" at bounding box center [25, 228] width 11 height 14
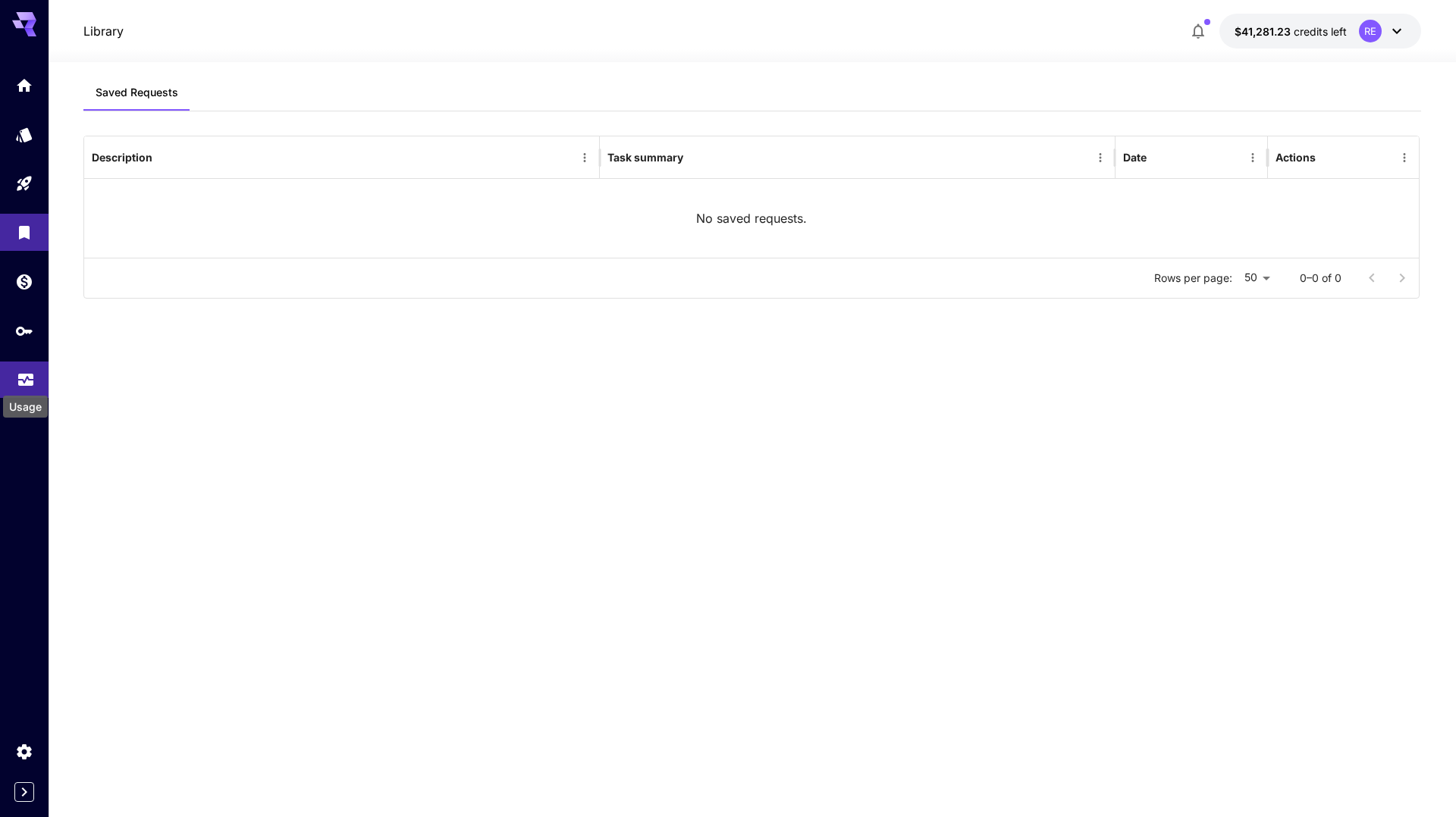
click at [21, 381] on icon "Usage" at bounding box center [25, 378] width 16 height 7
